Goal: Contribute content: Add original content to the website for others to see

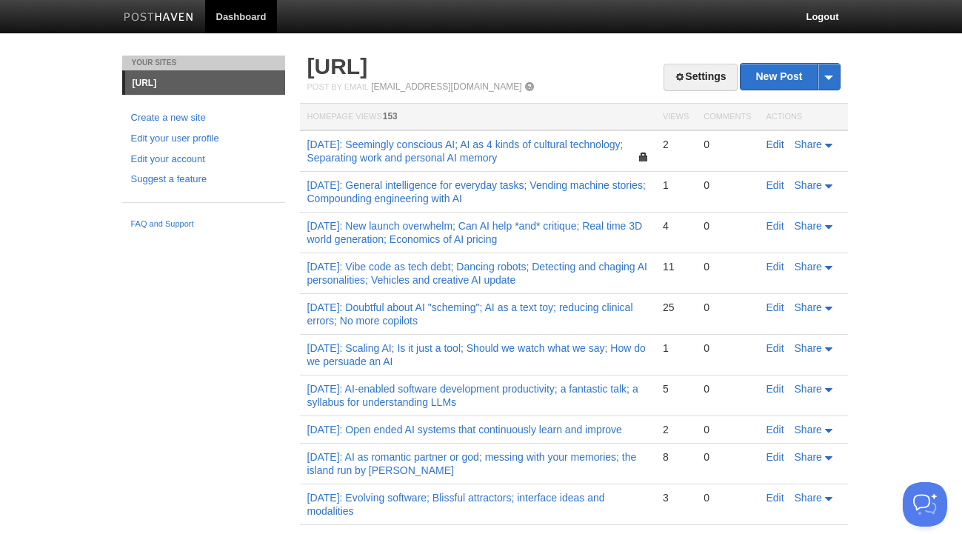
click at [774, 138] on link "Edit" at bounding box center [775, 144] width 18 height 12
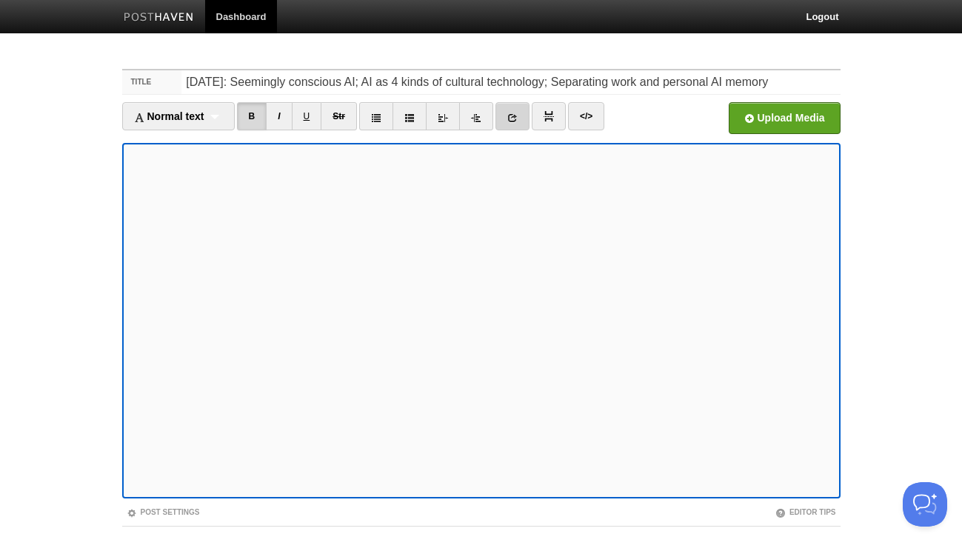
click at [511, 116] on icon at bounding box center [512, 118] width 10 height 10
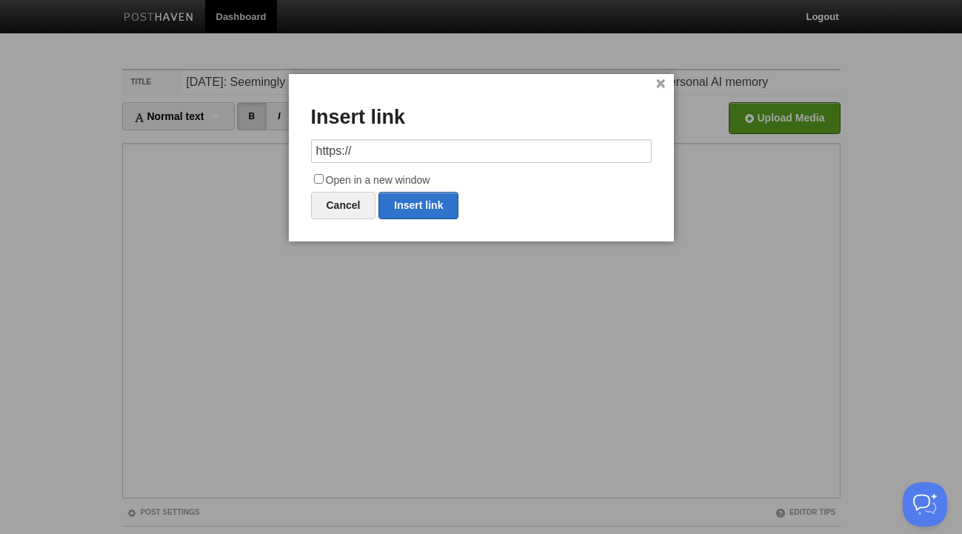
click at [406, 153] on input "https://" at bounding box center [481, 151] width 341 height 24
type input "[URL][DOMAIN_NAME]"
click at [318, 176] on input "Open in a new window" at bounding box center [319, 179] width 10 height 10
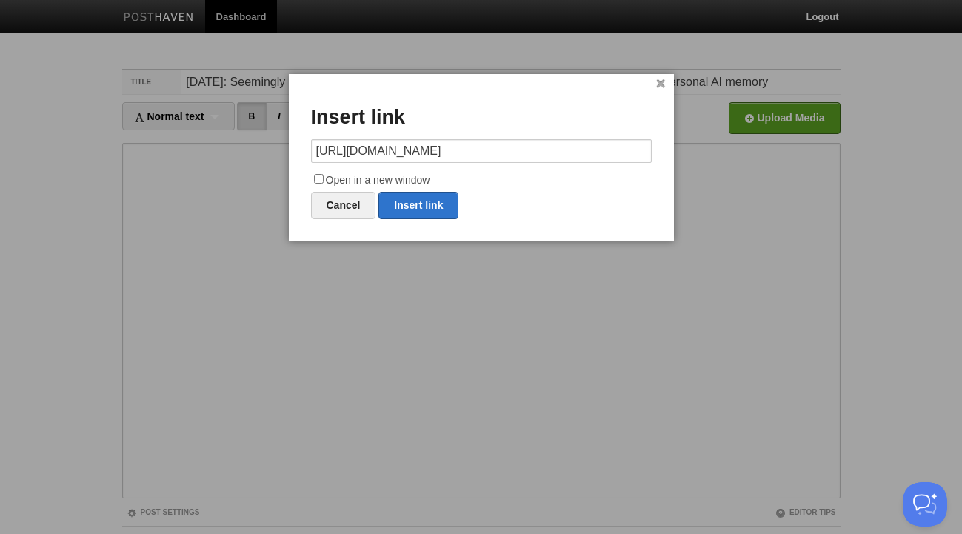
checkbox input "true"
click at [423, 203] on link "Insert link" at bounding box center [418, 205] width 80 height 27
type input "https://"
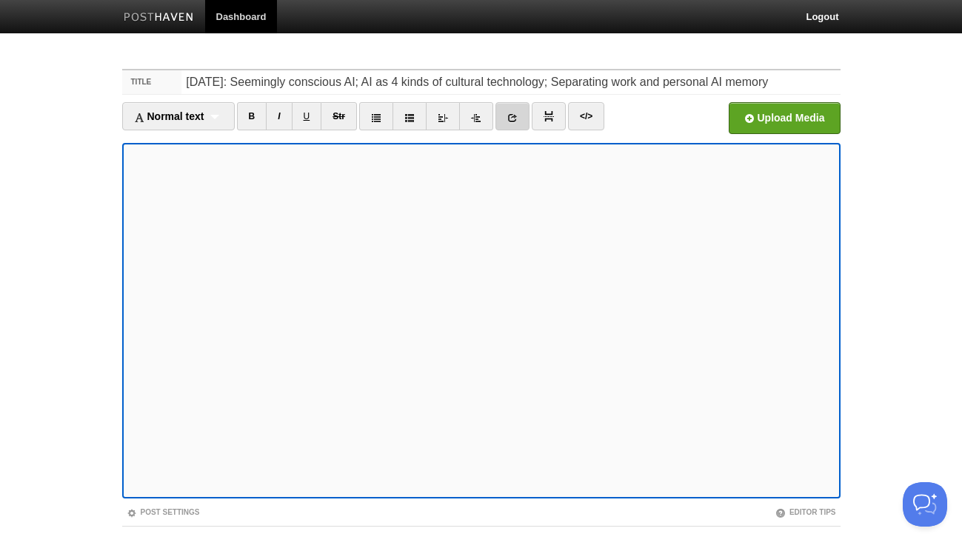
click at [518, 112] on link at bounding box center [512, 116] width 34 height 28
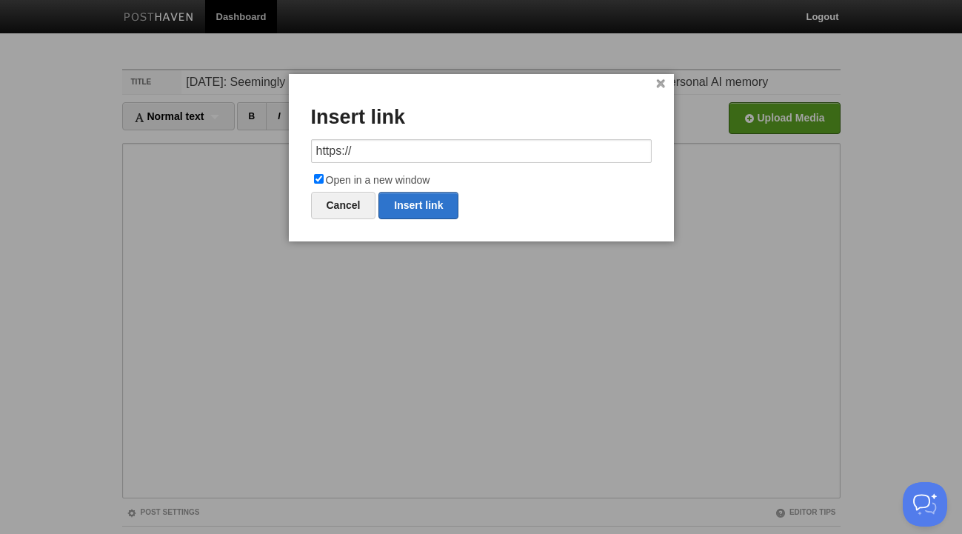
click at [378, 144] on input "https://" at bounding box center [481, 151] width 341 height 24
click at [402, 201] on link "Insert link" at bounding box center [418, 205] width 80 height 27
type input "https://"
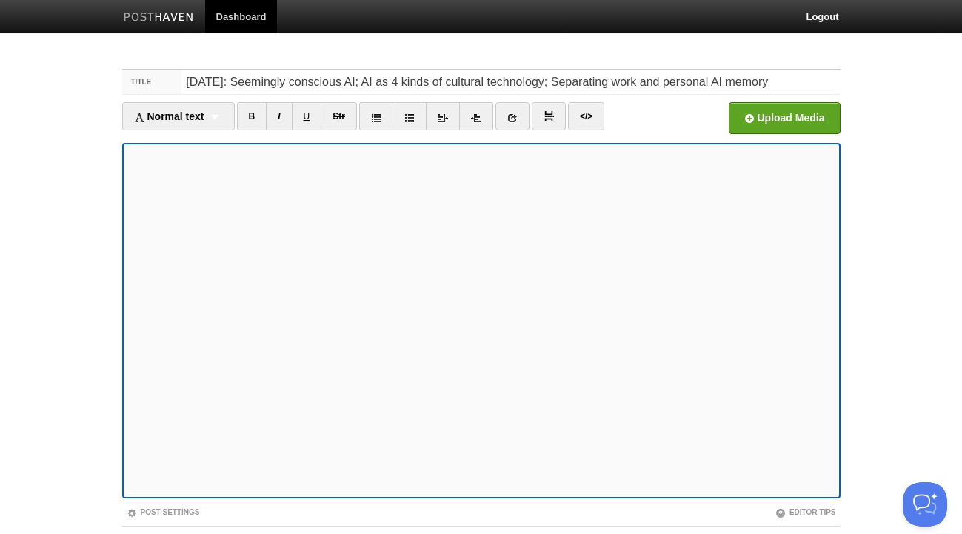
scroll to position [92, 0]
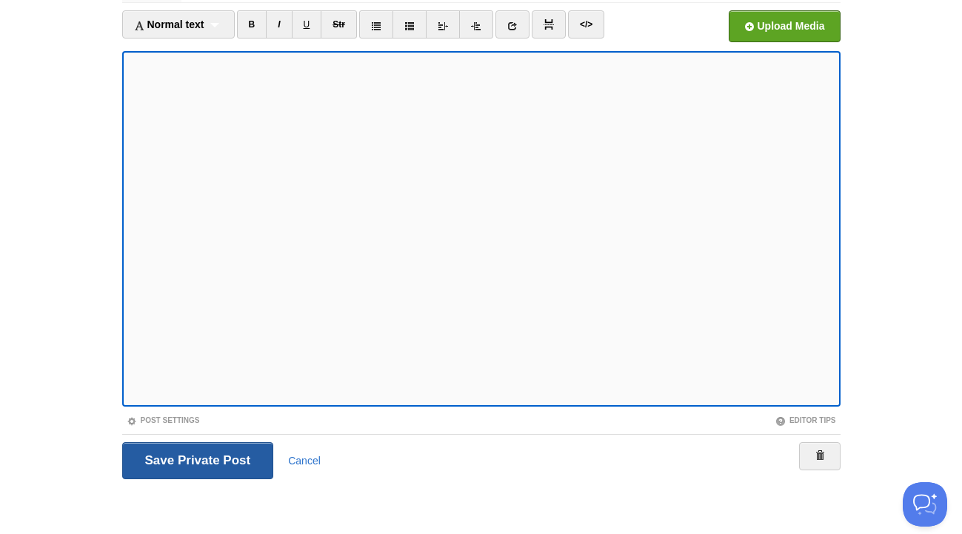
click at [224, 458] on input "Save and Publish" at bounding box center [198, 460] width 152 height 37
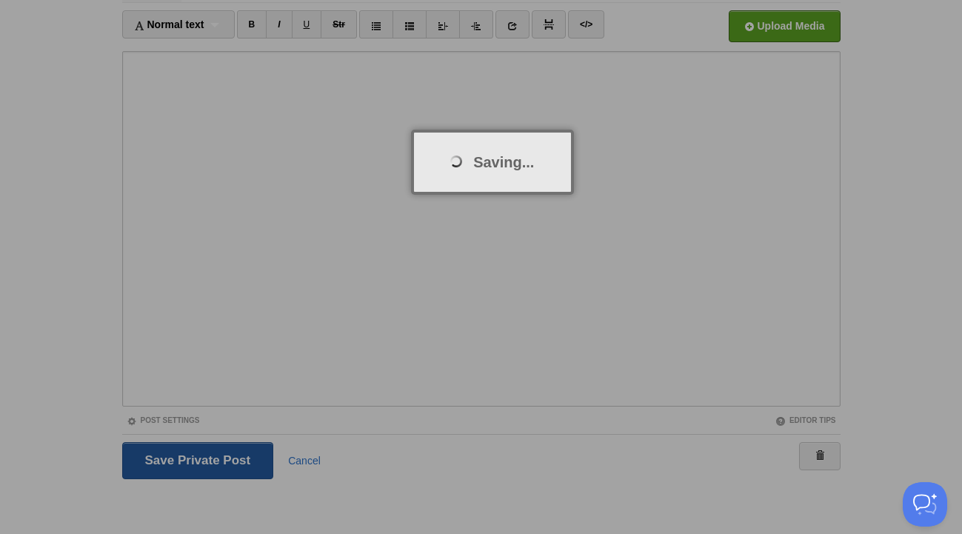
scroll to position [56, 0]
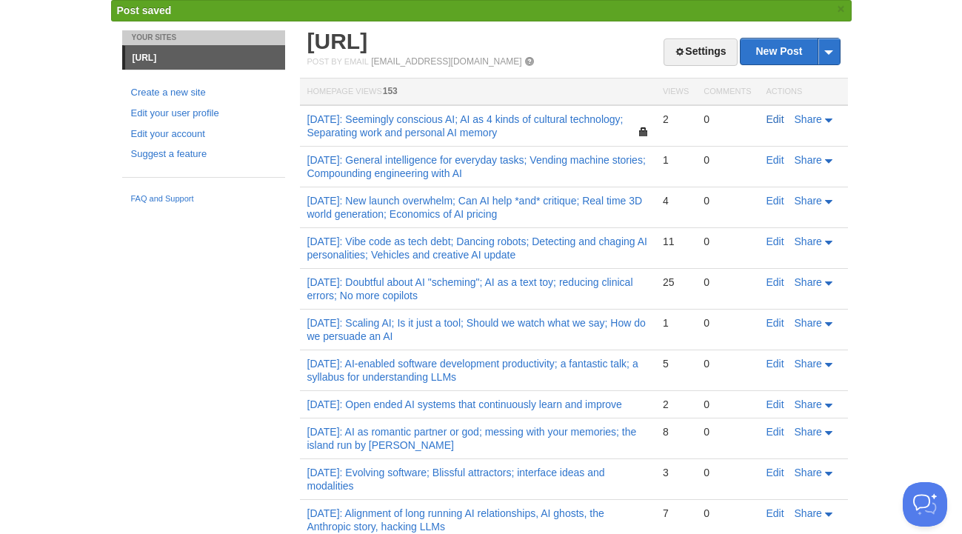
click at [771, 117] on link "Edit" at bounding box center [775, 119] width 18 height 12
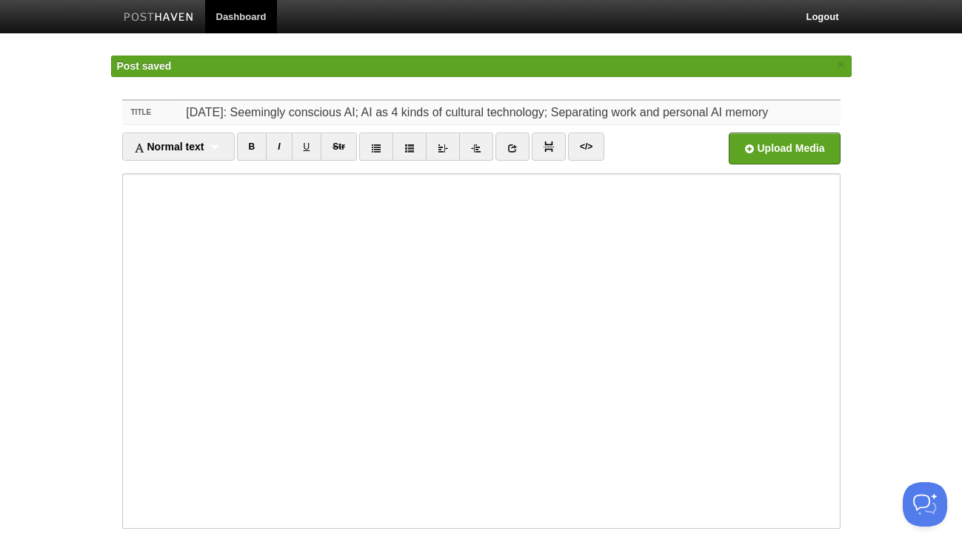
click at [380, 108] on input "[DATE]: Seemingly conscious AI; AI as 4 kinds of cultural technology; Separatin…" at bounding box center [510, 113] width 658 height 24
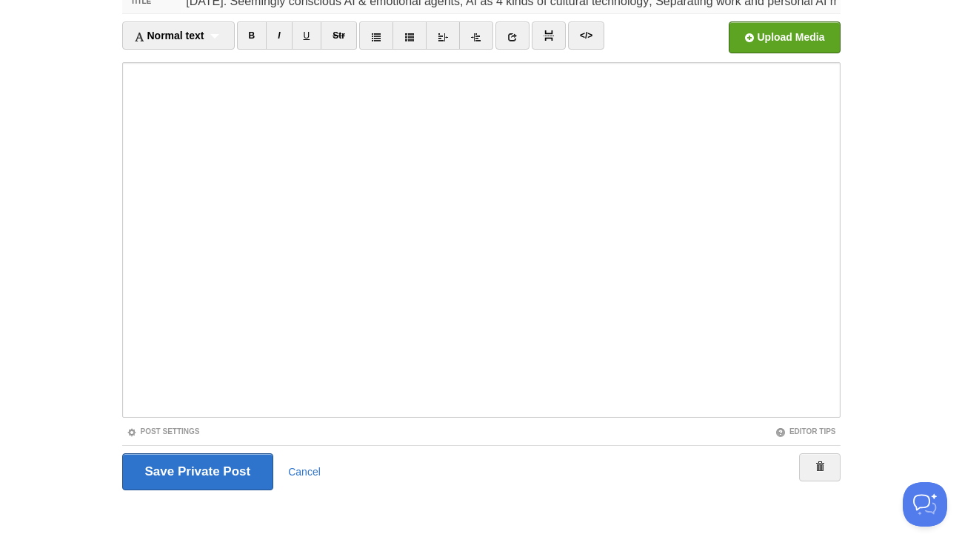
scroll to position [92, 0]
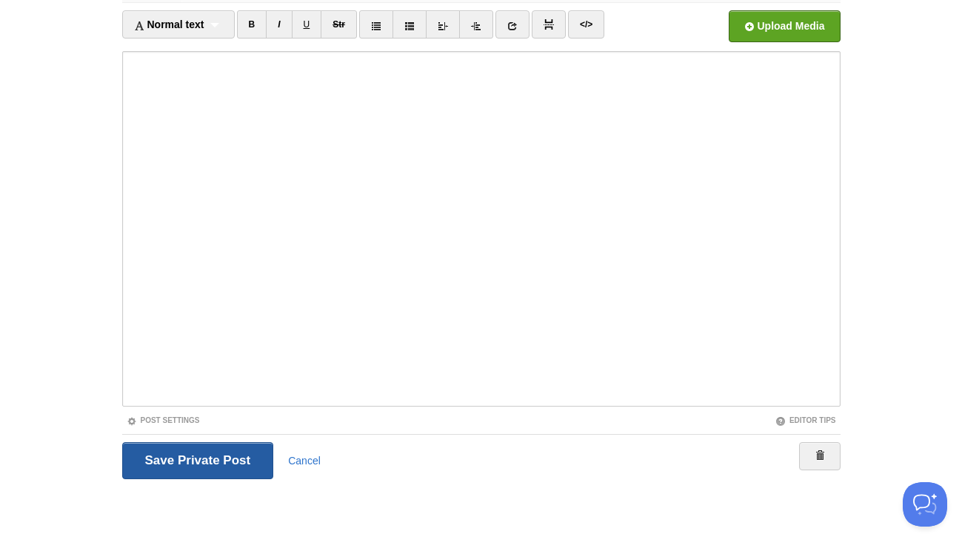
type input "[DATE]: Seemingly conscious AI & emotional agents; AI as 4 kinds of cultural te…"
click at [168, 443] on input "Save and Publish" at bounding box center [198, 460] width 152 height 37
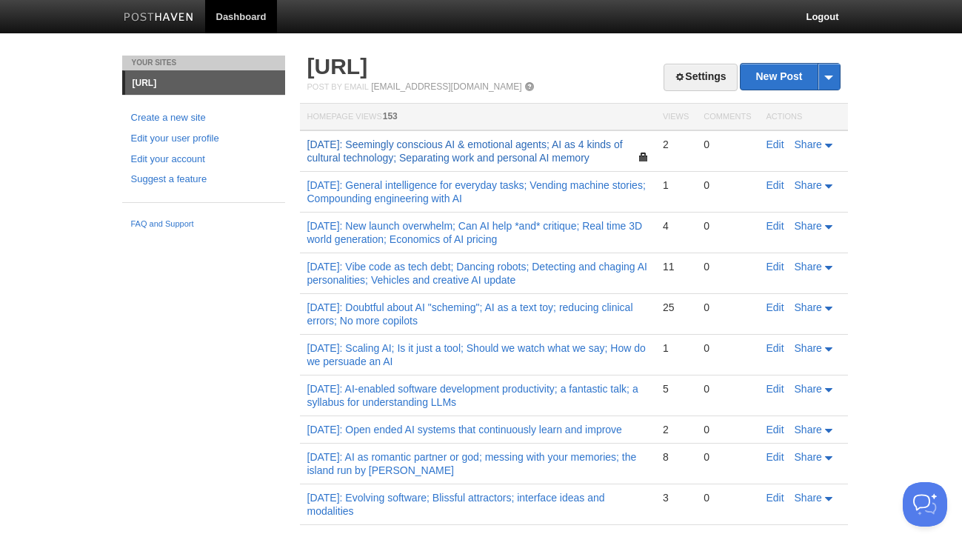
click at [473, 156] on link "[DATE]: Seemingly conscious AI & emotional agents; AI as 4 kinds of cultural te…" at bounding box center [464, 150] width 315 height 25
